Goal: Task Accomplishment & Management: Use online tool/utility

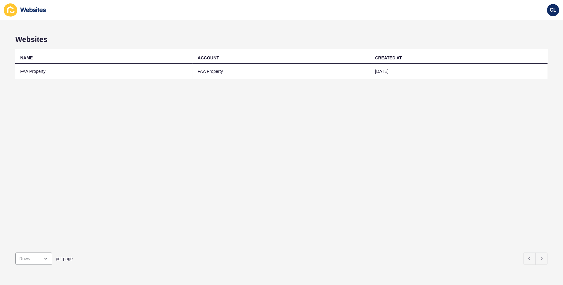
click at [61, 74] on td "FAA Property" at bounding box center [103, 71] width 177 height 15
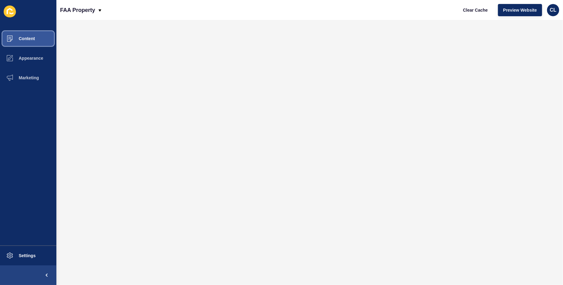
click at [38, 43] on button "Content" at bounding box center [28, 39] width 56 height 20
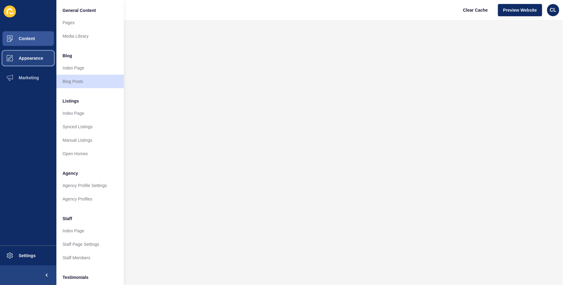
click at [19, 59] on span "Appearance" at bounding box center [21, 58] width 44 height 5
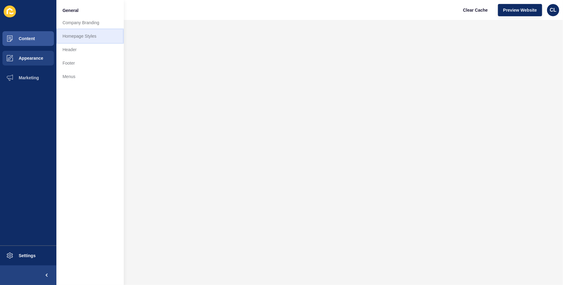
click at [94, 40] on link "Homepage Styles" at bounding box center [89, 35] width 67 height 13
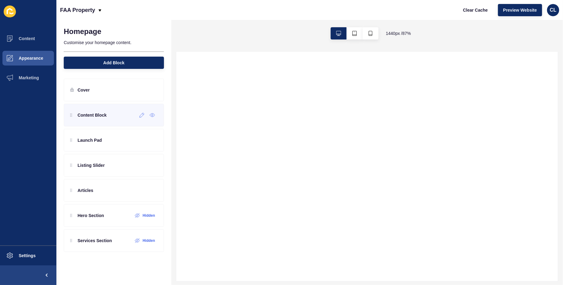
click at [105, 116] on p "Content Block" at bounding box center [92, 115] width 29 height 6
select select
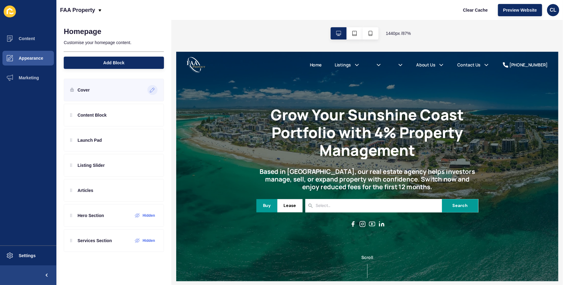
click at [154, 91] on icon at bounding box center [152, 90] width 5 height 5
